Goal: Navigation & Orientation: Find specific page/section

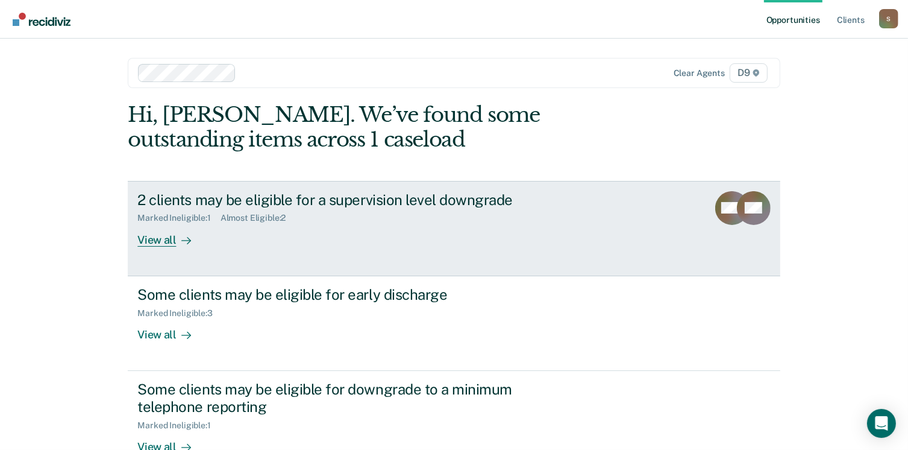
click at [152, 238] on div "View all" at bounding box center [171, 235] width 68 height 24
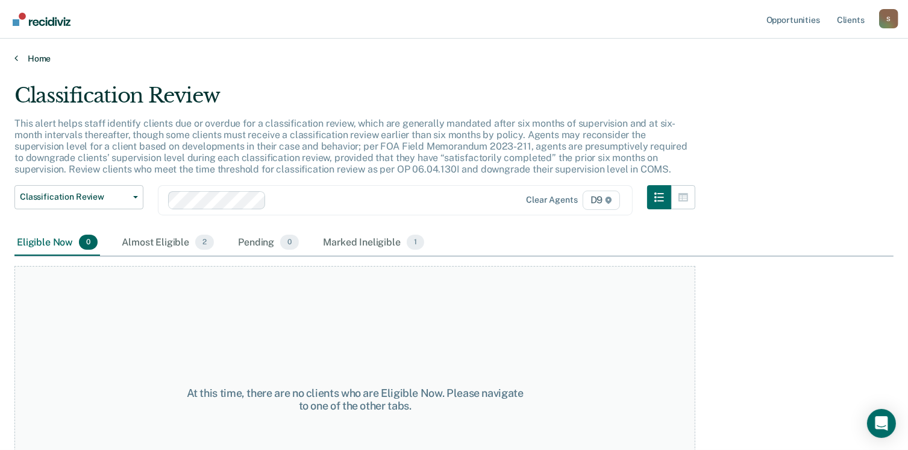
click at [18, 58] on link "Home" at bounding box center [453, 58] width 879 height 11
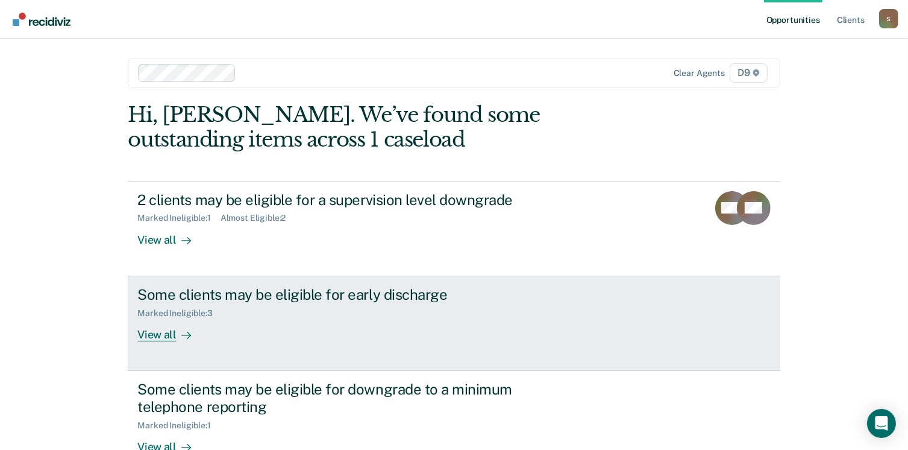
click at [157, 342] on link "Some clients may be eligible for early discharge Marked Ineligible : 3 View all" at bounding box center [454, 323] width 652 height 95
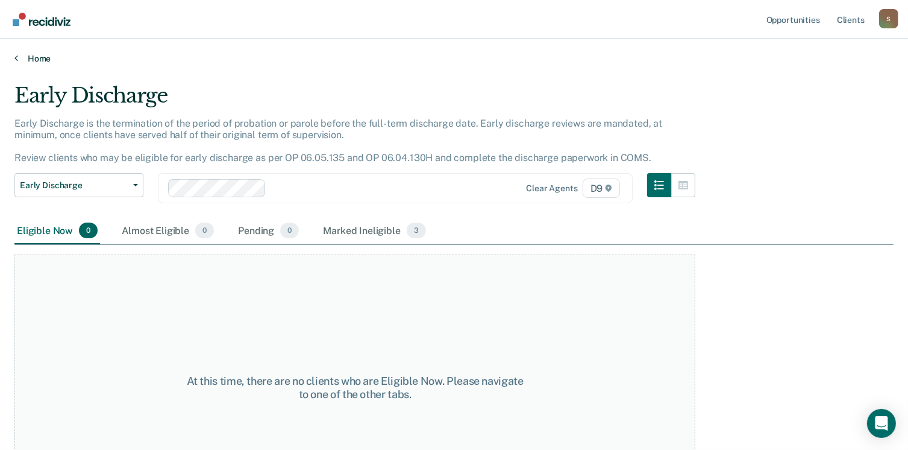
click at [31, 60] on link "Home" at bounding box center [453, 58] width 879 height 11
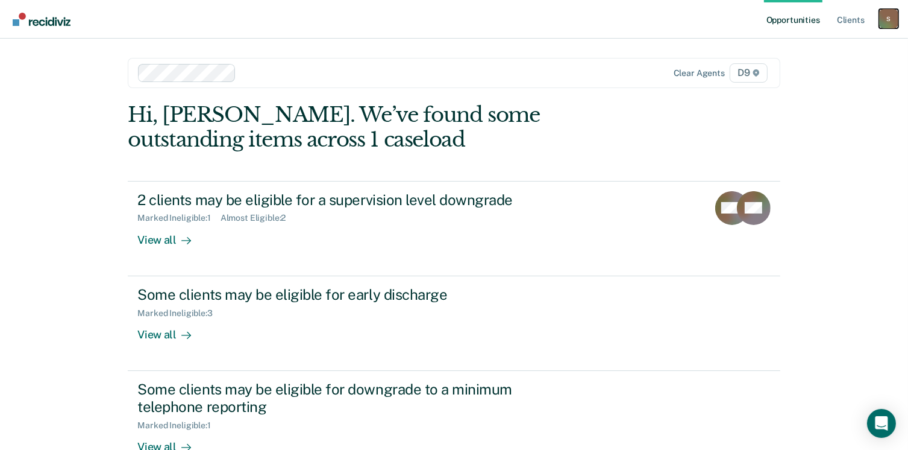
click at [887, 17] on div "S" at bounding box center [888, 18] width 19 height 19
click at [669, 140] on div "Hi, [PERSON_NAME]. We’ve found some outstanding items across 1 caseload 2 clien…" at bounding box center [454, 339] width 652 height 475
